Goal: Navigation & Orientation: Understand site structure

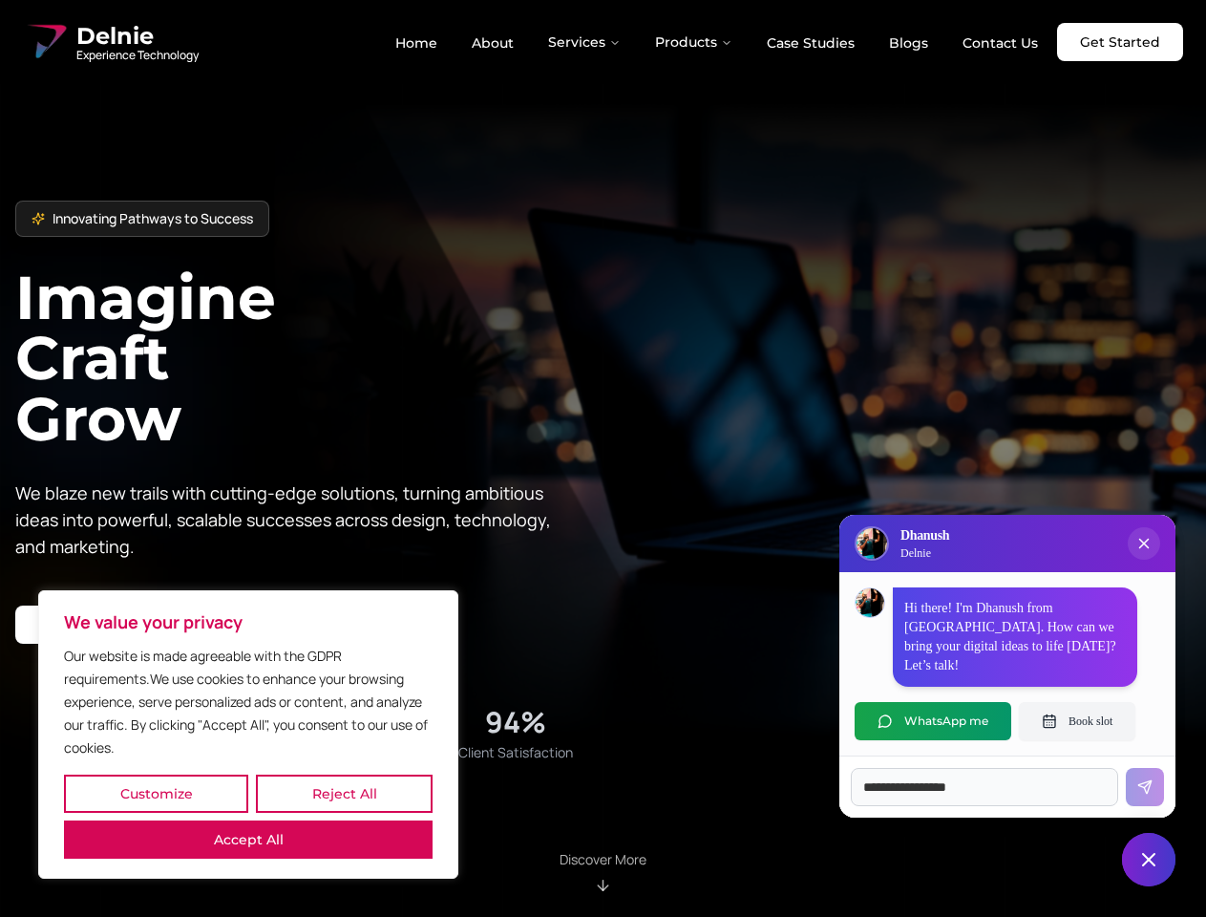
click at [156, 793] on button "Customize" at bounding box center [156, 793] width 184 height 38
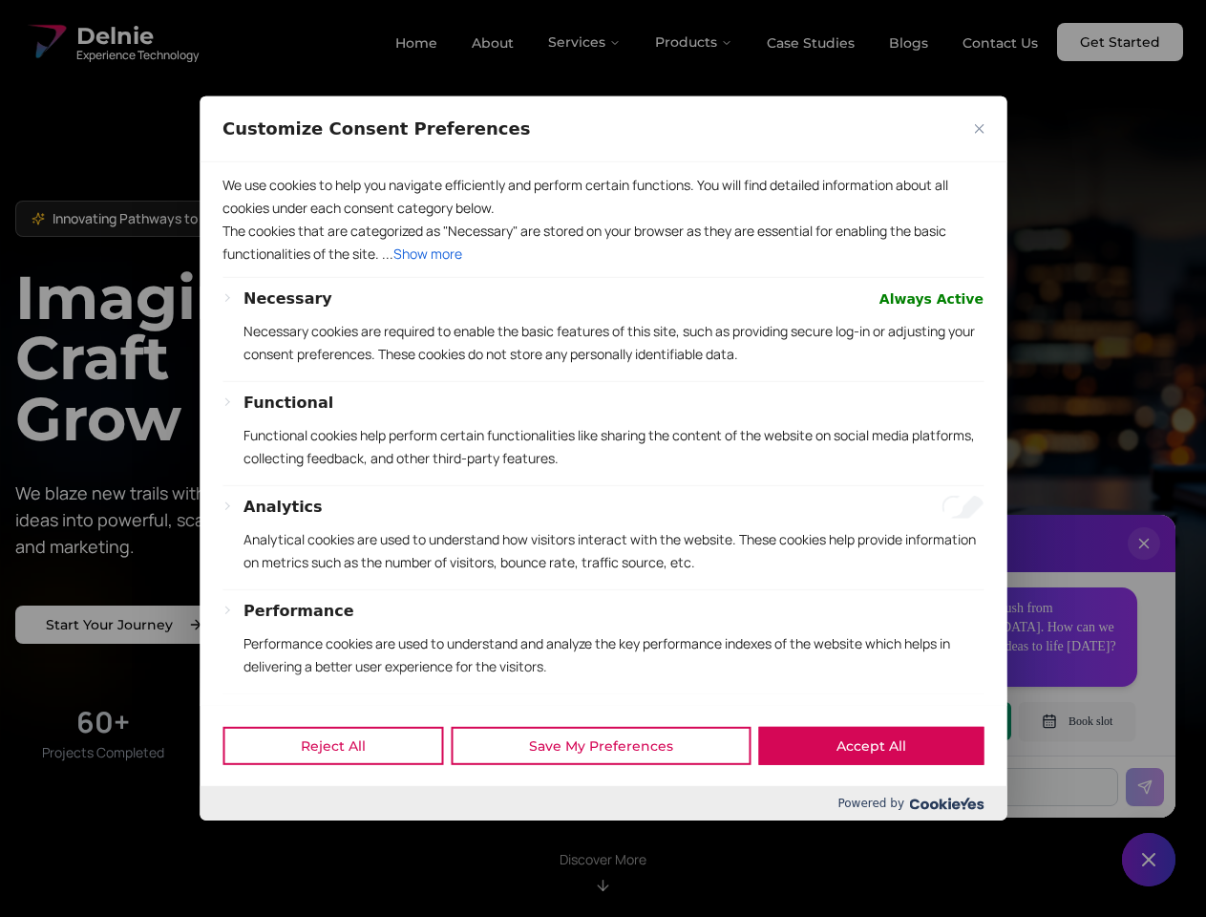
click at [344, 793] on div at bounding box center [603, 458] width 1206 height 917
click at [248, 220] on p "We use cookies to help you navigate efficiently and perform certain functions. …" at bounding box center [602, 197] width 761 height 46
click at [602, 265] on p "The cookies that are categorized as "Necessary" are stored on your browser as t…" at bounding box center [602, 243] width 761 height 46
click at [585, 42] on div at bounding box center [603, 458] width 1206 height 917
click at [694, 42] on div at bounding box center [603, 458] width 1206 height 917
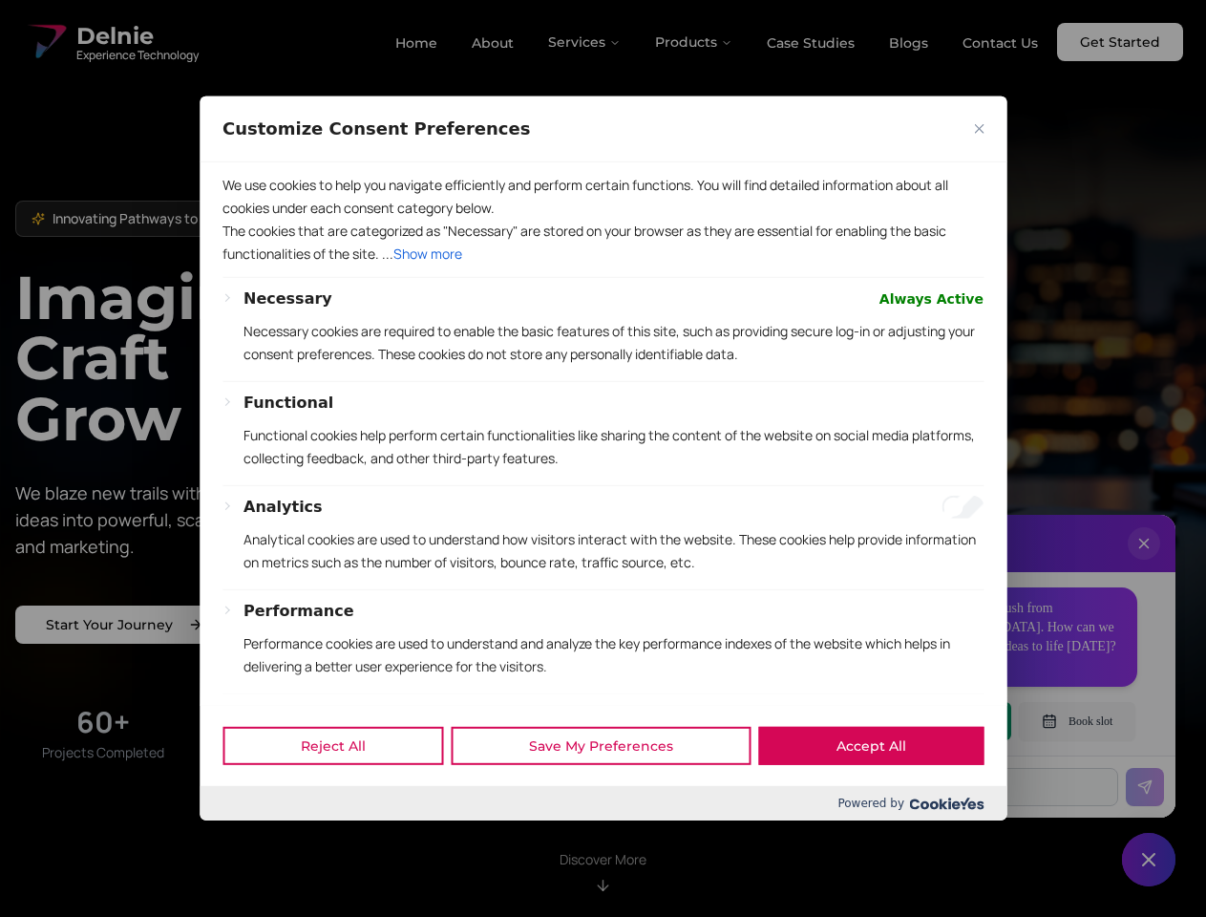
click at [1144, 562] on div at bounding box center [603, 458] width 1206 height 917
click at [933, 721] on div "Reject All Save My Preferences Accept All" at bounding box center [603, 745] width 807 height 81
click at [1077, 721] on div at bounding box center [603, 458] width 1206 height 917
click at [1149, 859] on div at bounding box center [603, 458] width 1206 height 917
